Goal: Task Accomplishment & Management: Use online tool/utility

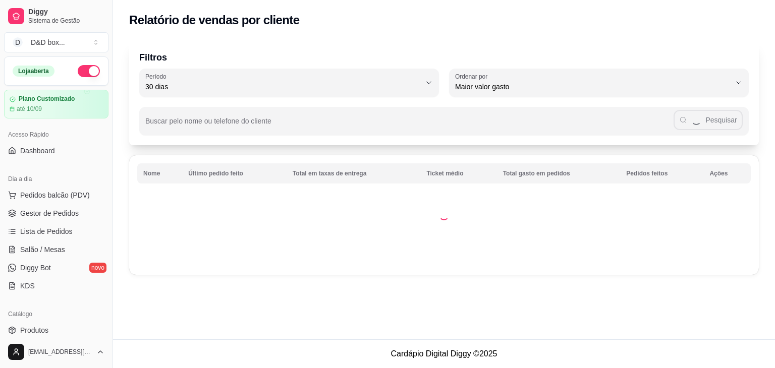
select select "30"
select select "HIGHEST_TOTAL_SPENT_WITH_ORDERS"
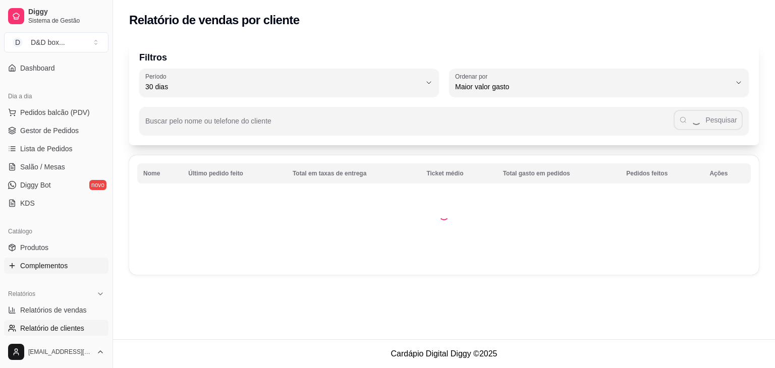
scroll to position [50, 0]
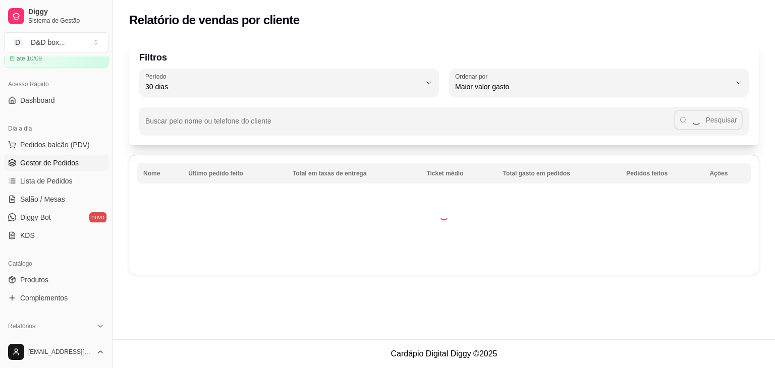
click at [67, 164] on span "Gestor de Pedidos" at bounding box center [49, 163] width 59 height 10
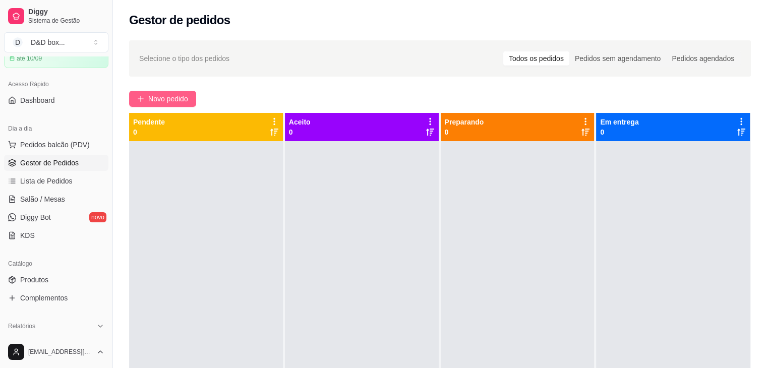
click at [190, 98] on button "Novo pedido" at bounding box center [162, 99] width 67 height 16
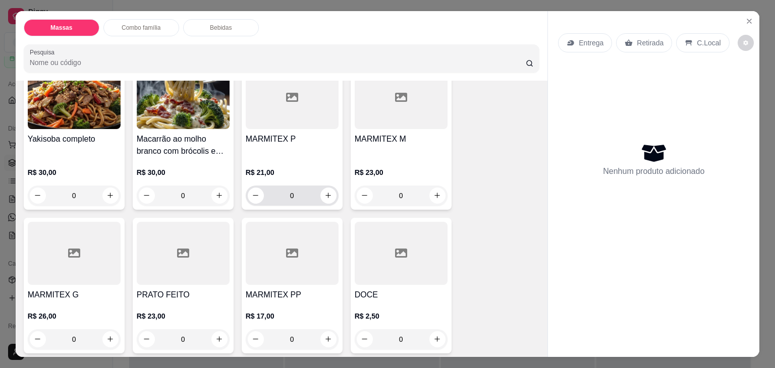
scroll to position [303, 0]
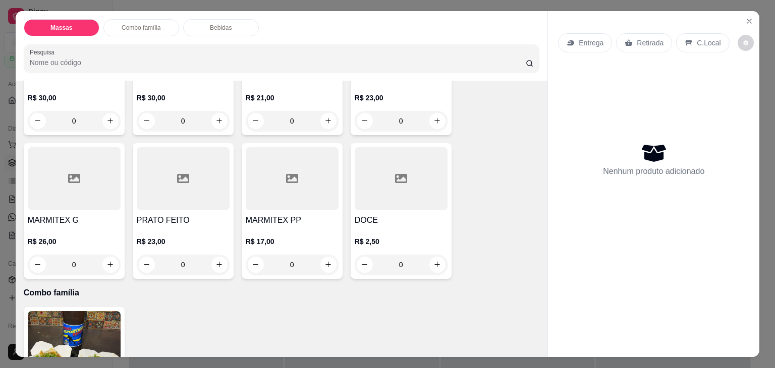
click at [186, 200] on div at bounding box center [183, 178] width 93 height 63
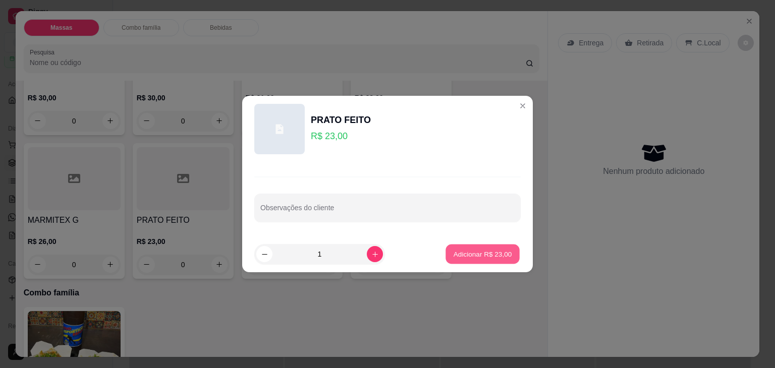
click at [457, 249] on button "Adicionar R$ 23,00" at bounding box center [482, 255] width 74 height 20
type input "1"
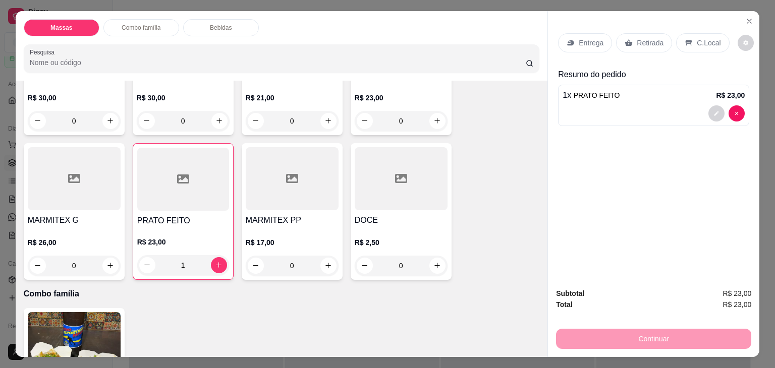
click at [630, 37] on div "Retirada" at bounding box center [644, 42] width 56 height 19
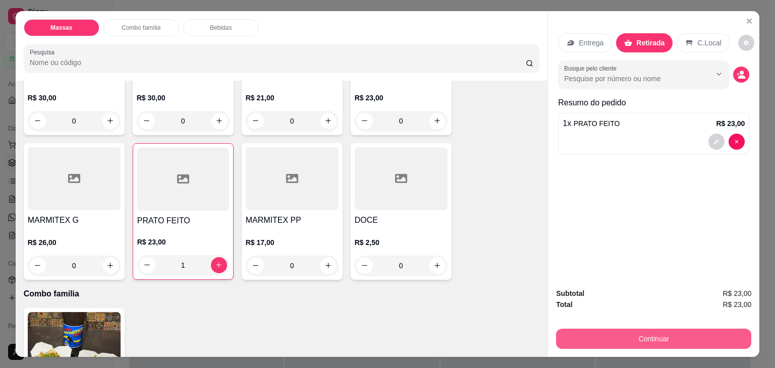
click at [658, 329] on button "Continuar" at bounding box center [653, 339] width 195 height 20
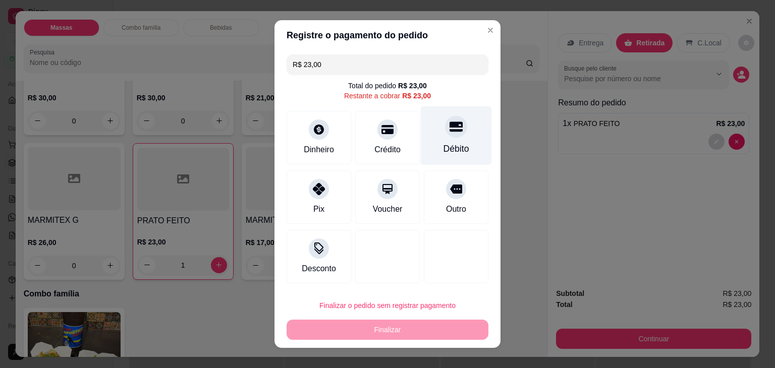
click at [469, 138] on div "Débito" at bounding box center [456, 135] width 71 height 59
type input "R$ 0,00"
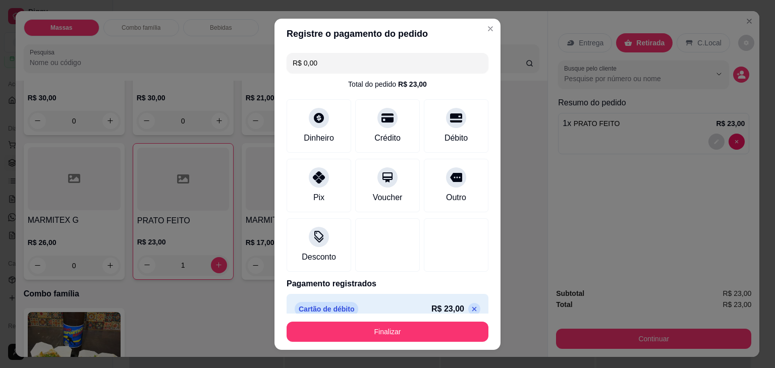
click at [427, 320] on footer "Finalizar" at bounding box center [387, 332] width 226 height 36
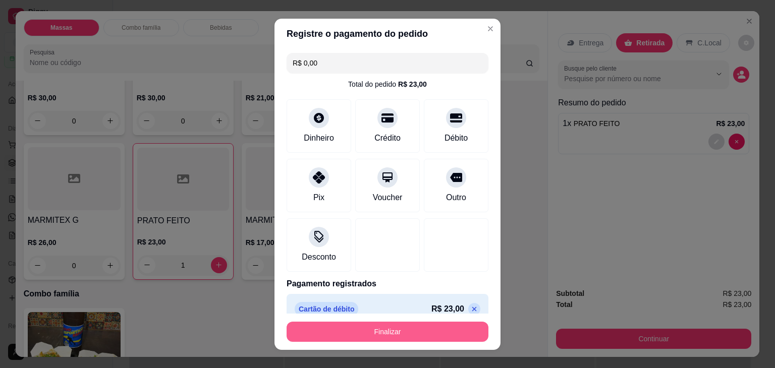
click at [419, 325] on button "Finalizar" at bounding box center [387, 332] width 202 height 20
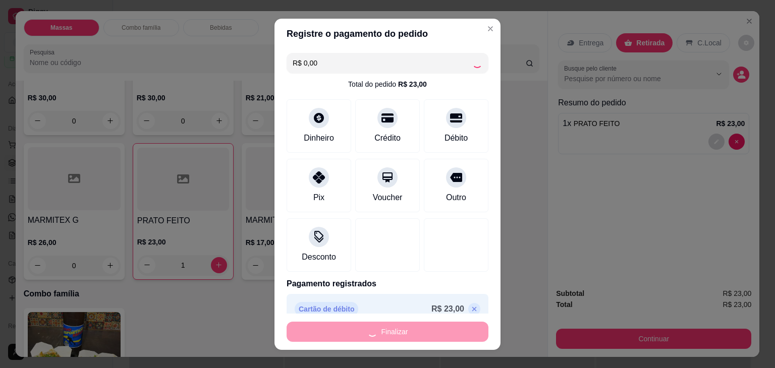
type input "0"
type input "-R$ 23,00"
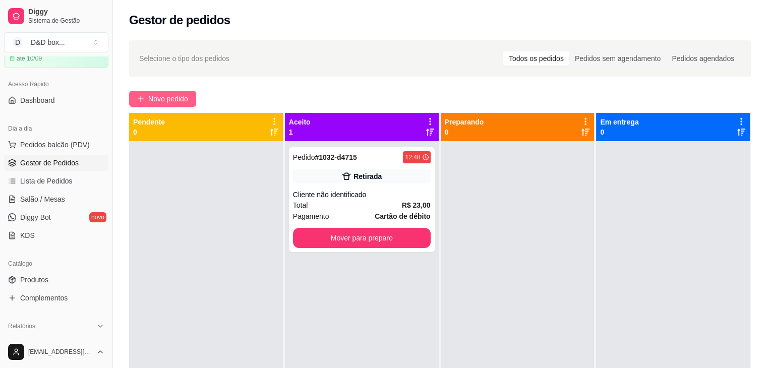
click at [183, 101] on span "Novo pedido" at bounding box center [168, 98] width 40 height 11
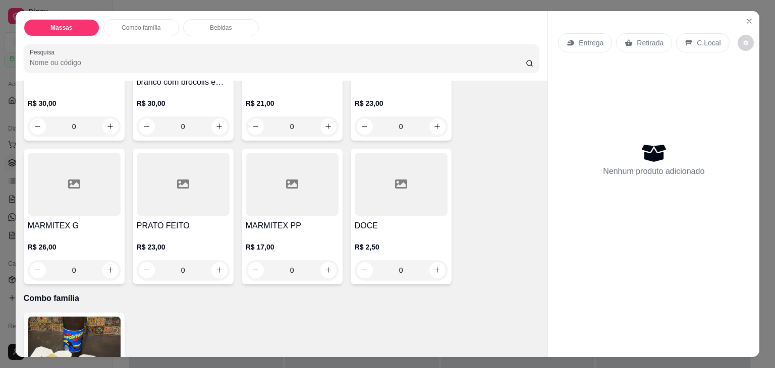
scroll to position [303, 0]
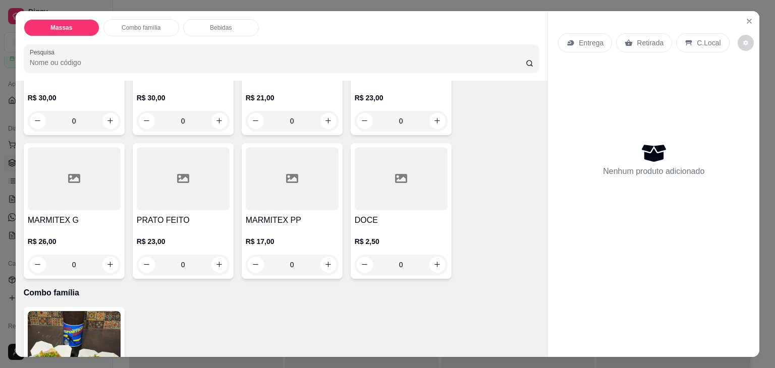
click at [197, 198] on div at bounding box center [183, 178] width 93 height 63
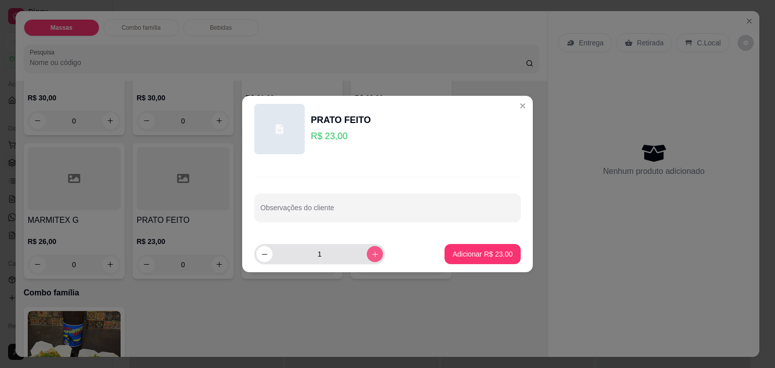
click at [367, 251] on button "increase-product-quantity" at bounding box center [375, 254] width 16 height 16
type input "2"
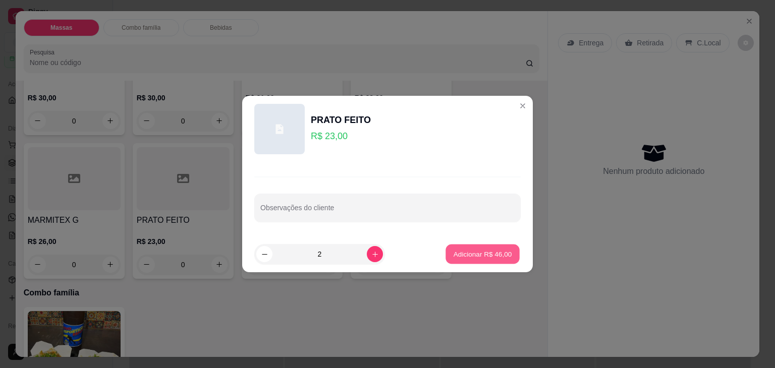
click at [477, 248] on button "Adicionar R$ 46,00" at bounding box center [482, 255] width 74 height 20
type input "2"
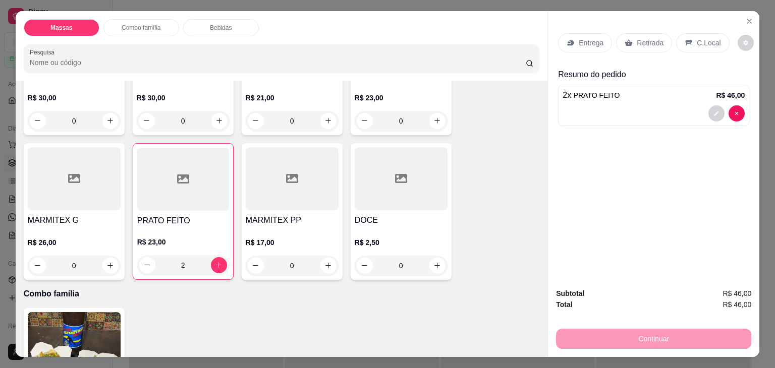
click at [616, 37] on div "Retirada" at bounding box center [644, 42] width 56 height 19
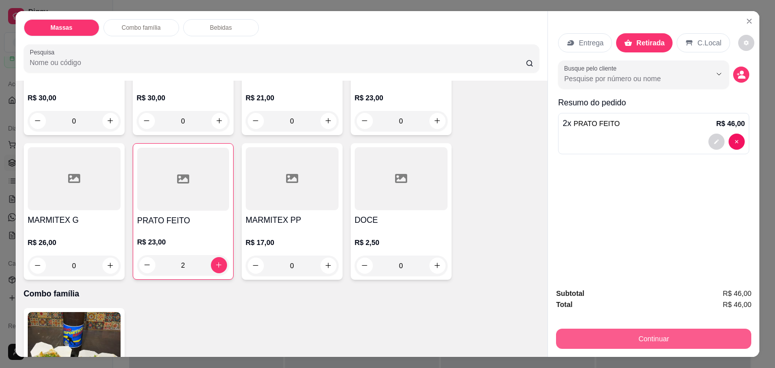
click at [610, 334] on button "Continuar" at bounding box center [653, 339] width 195 height 20
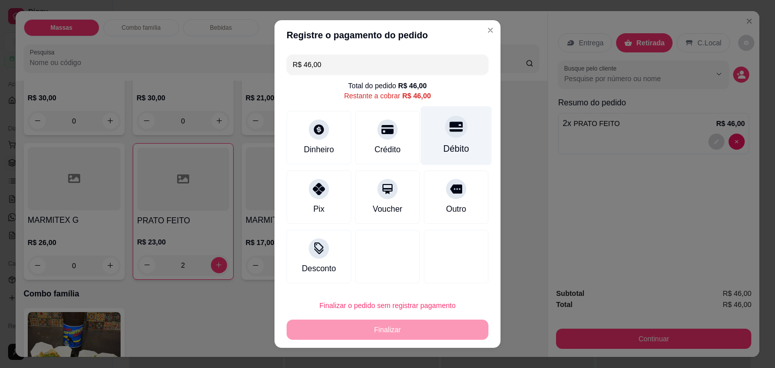
click at [432, 145] on div "Débito" at bounding box center [456, 135] width 71 height 59
type input "R$ 0,00"
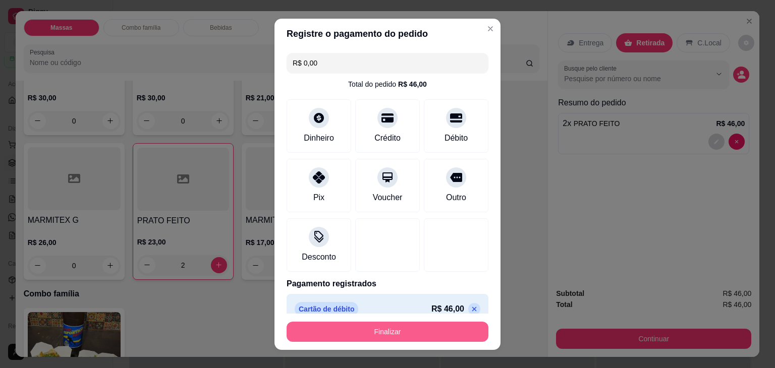
click at [367, 331] on button "Finalizar" at bounding box center [387, 332] width 202 height 20
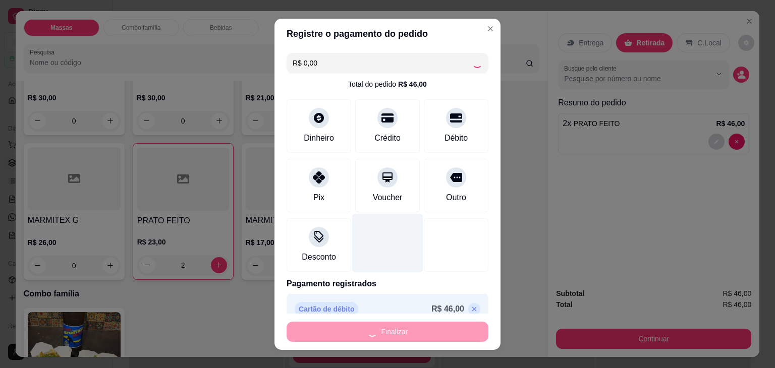
type input "0"
type input "-R$ 46,00"
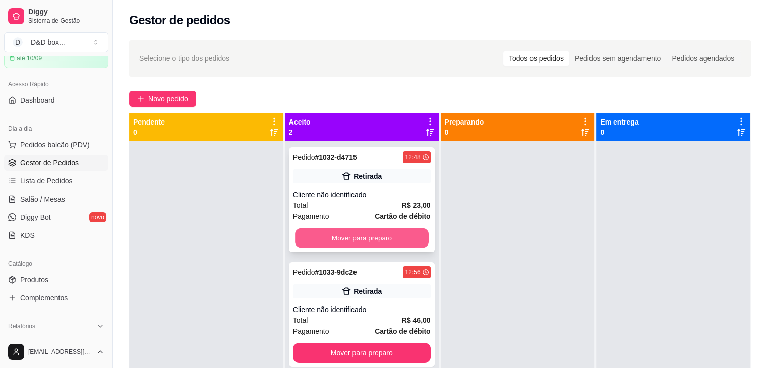
click at [357, 242] on button "Mover para preparo" at bounding box center [362, 238] width 134 height 20
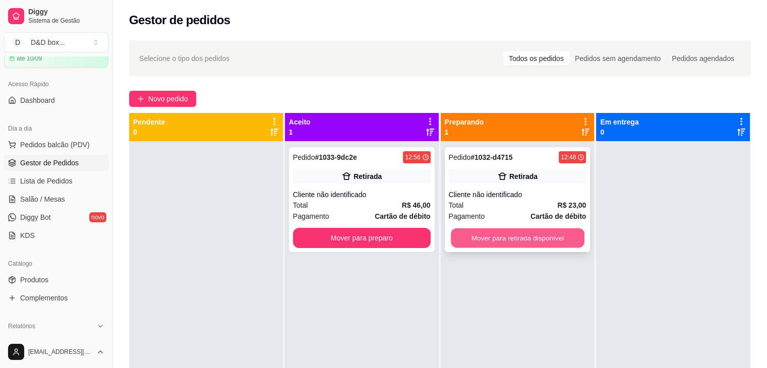
click at [476, 235] on button "Mover para retirada disponível" at bounding box center [518, 238] width 134 height 20
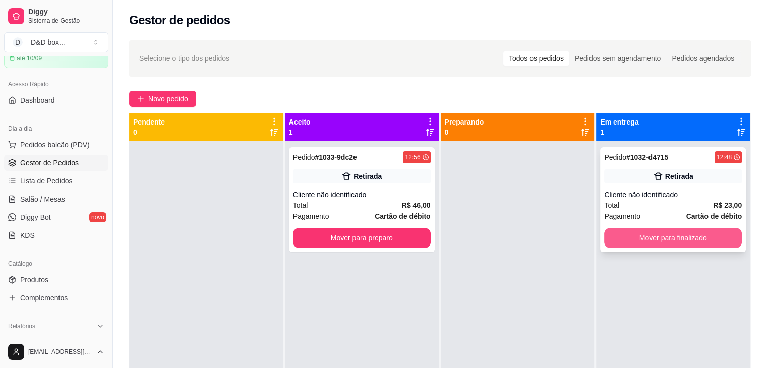
click at [616, 233] on button "Mover para finalizado" at bounding box center [673, 238] width 138 height 20
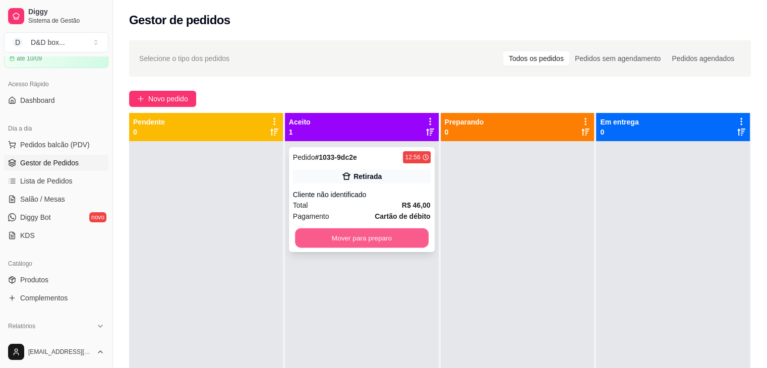
click at [342, 236] on button "Mover para preparo" at bounding box center [362, 238] width 134 height 20
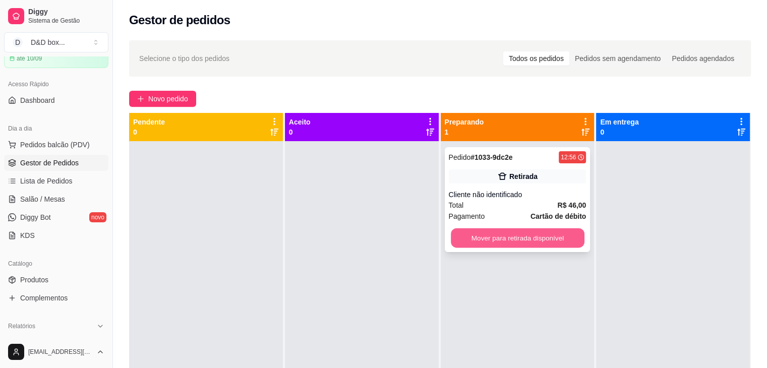
click at [483, 233] on button "Mover para retirada disponível" at bounding box center [518, 238] width 134 height 20
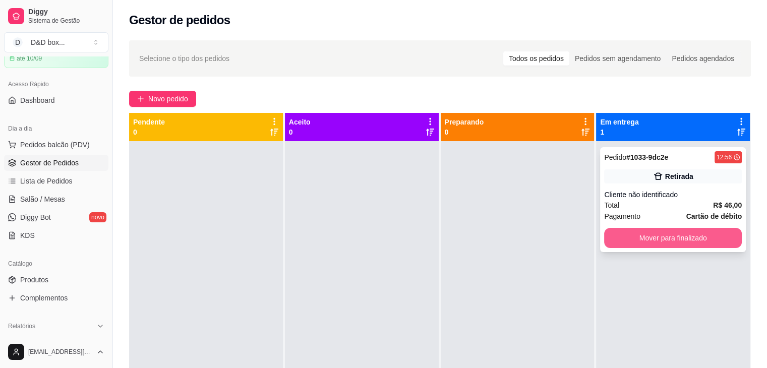
click at [704, 234] on button "Mover para finalizado" at bounding box center [673, 238] width 138 height 20
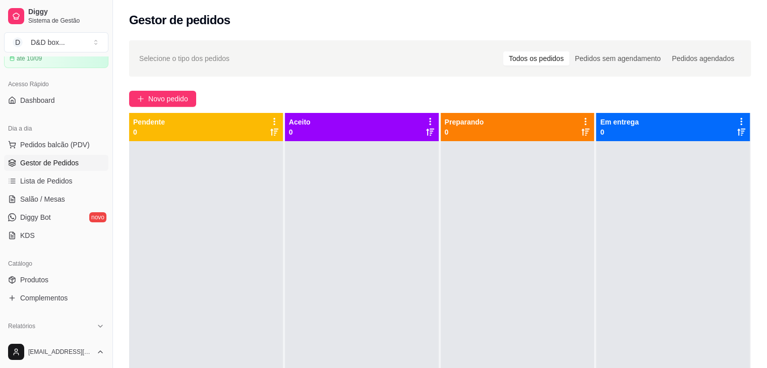
drag, startPoint x: 472, startPoint y: 391, endPoint x: 232, endPoint y: 221, distance: 294.9
click at [232, 221] on div at bounding box center [206, 325] width 154 height 368
drag, startPoint x: 151, startPoint y: 107, endPoint x: 144, endPoint y: 104, distance: 7.5
click at [149, 103] on div "Selecione o tipo dos pedidos Todos os pedidos Pedidos sem agendamento Pedidos a…" at bounding box center [440, 263] width 654 height 459
click at [144, 104] on button "Novo pedido" at bounding box center [162, 99] width 67 height 16
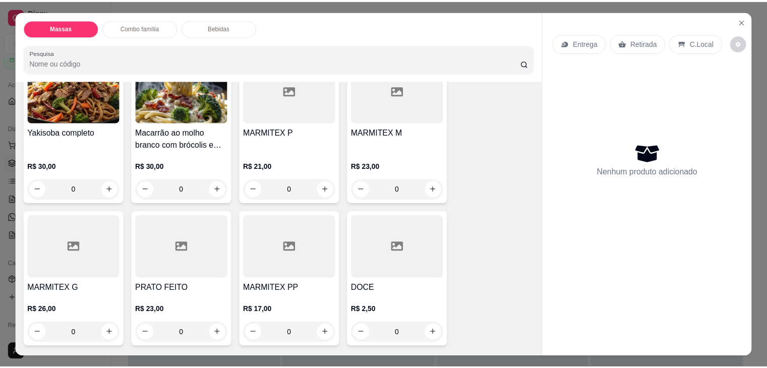
scroll to position [252, 0]
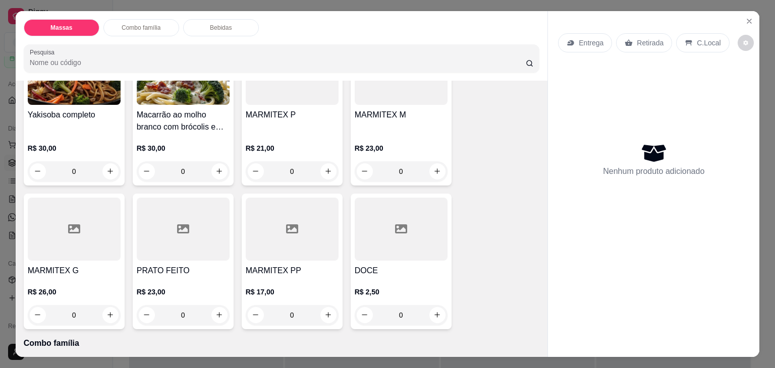
click at [61, 265] on h4 "MARMITEX G" at bounding box center [74, 271] width 93 height 12
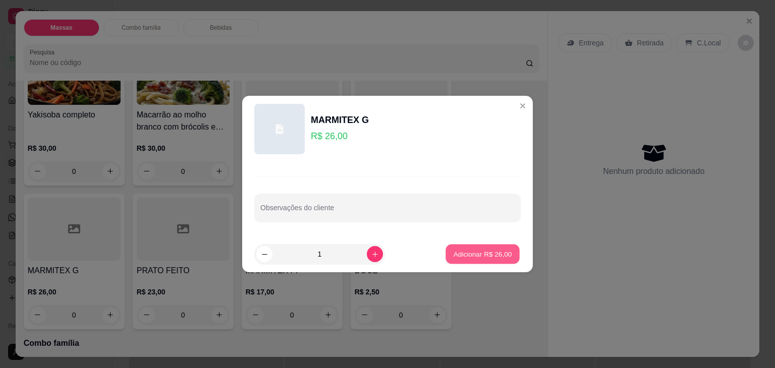
click at [458, 254] on p "Adicionar R$ 26,00" at bounding box center [482, 254] width 59 height 10
type input "1"
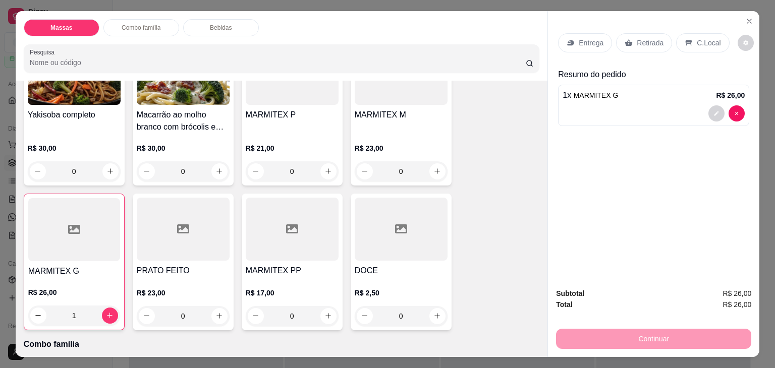
click at [637, 42] on p "Retirada" at bounding box center [650, 43] width 27 height 10
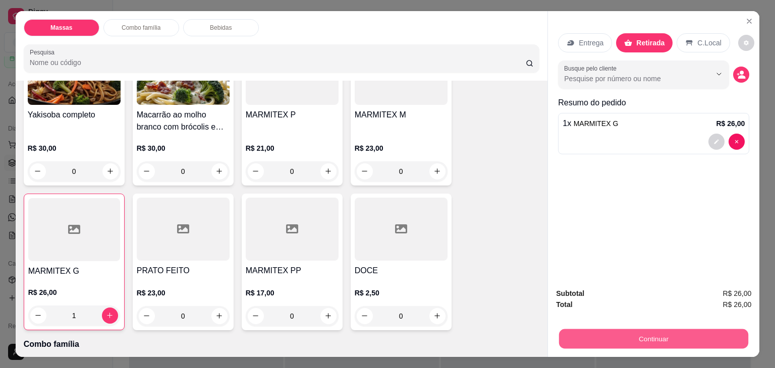
click at [658, 333] on button "Continuar" at bounding box center [653, 339] width 189 height 20
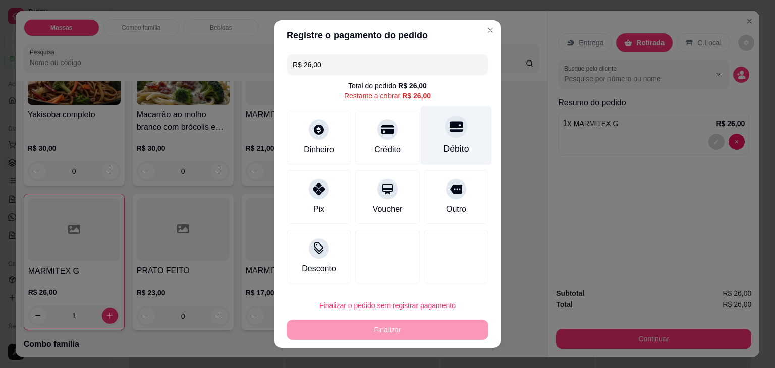
click at [443, 160] on div "Débito" at bounding box center [456, 135] width 71 height 59
type input "R$ 0,00"
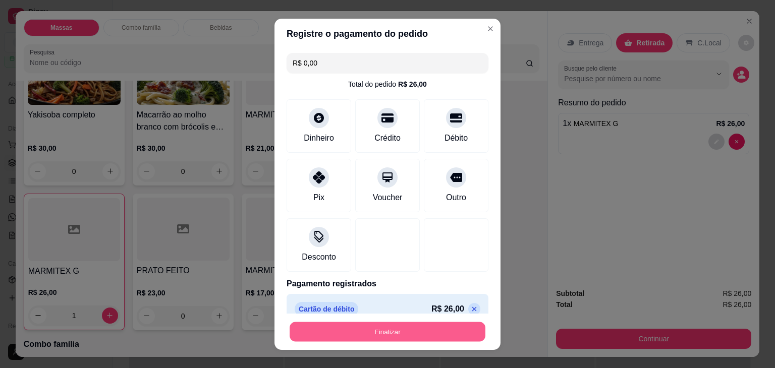
click at [400, 329] on button "Finalizar" at bounding box center [388, 332] width 196 height 20
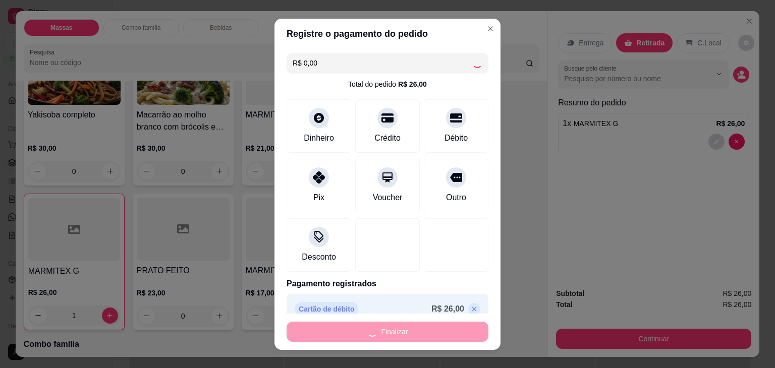
type input "0"
type input "-R$ 26,00"
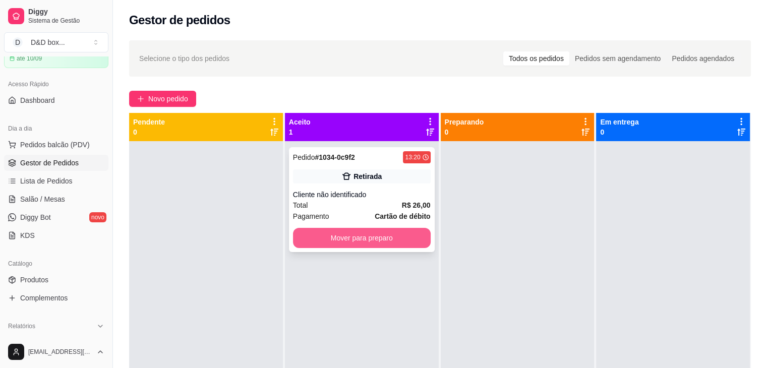
click at [352, 235] on button "Mover para preparo" at bounding box center [362, 238] width 138 height 20
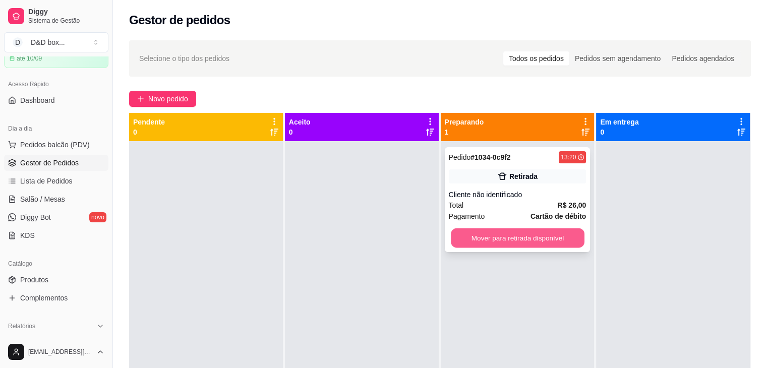
click at [472, 237] on button "Mover para retirada disponível" at bounding box center [518, 238] width 134 height 20
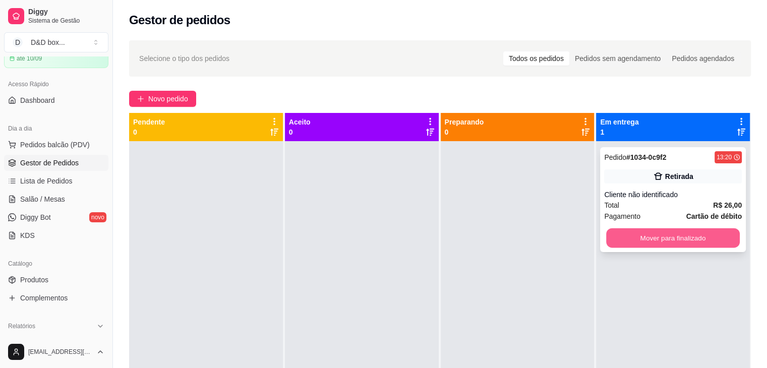
click at [639, 240] on button "Mover para finalizado" at bounding box center [673, 238] width 134 height 20
